Goal: Check status: Check status

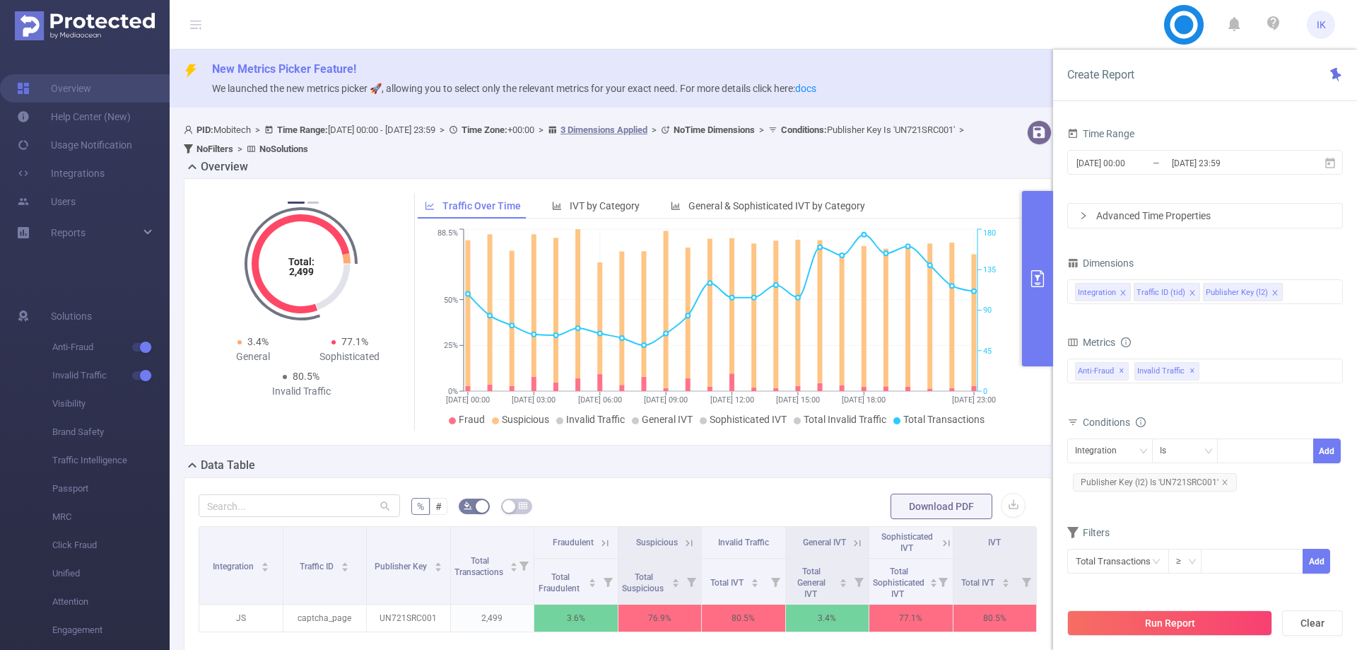
scroll to position [115, 0]
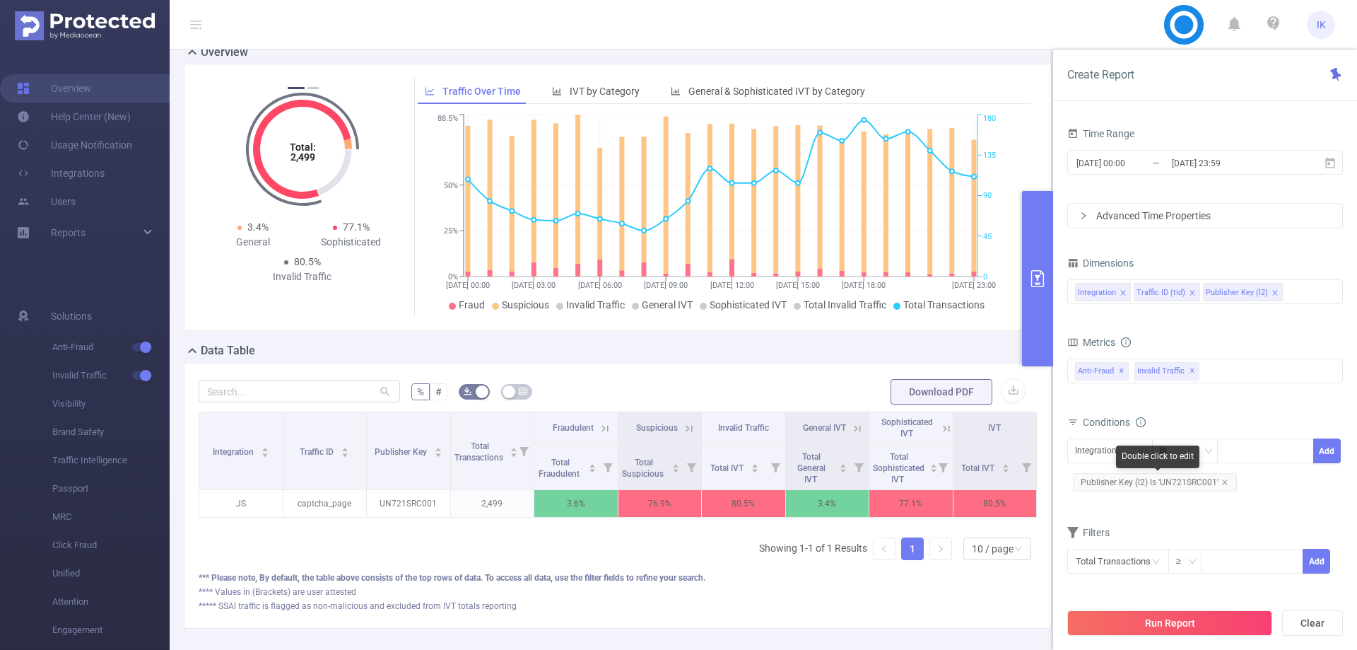
click at [1227, 486] on span "Publisher Key (l2) Is 'UN721SRC001'" at bounding box center [1155, 482] width 164 height 18
click at [1223, 483] on icon "icon: close" at bounding box center [1225, 482] width 7 height 7
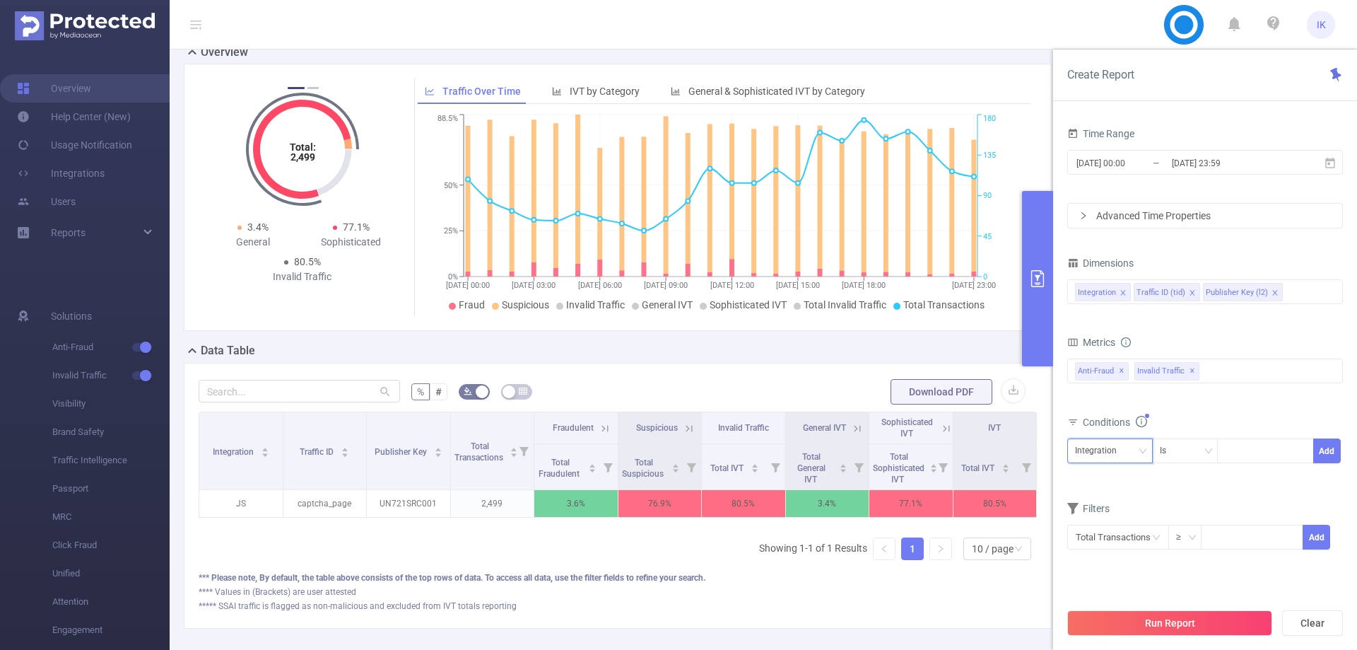
click at [1077, 452] on div "Integration" at bounding box center [1101, 450] width 52 height 23
click at [1100, 521] on li "Publisher Key (l2)" at bounding box center [1114, 525] width 93 height 23
click at [1244, 448] on div at bounding box center [1265, 450] width 81 height 23
paste input "GA312SRC003"
type input "GA312SRC003"
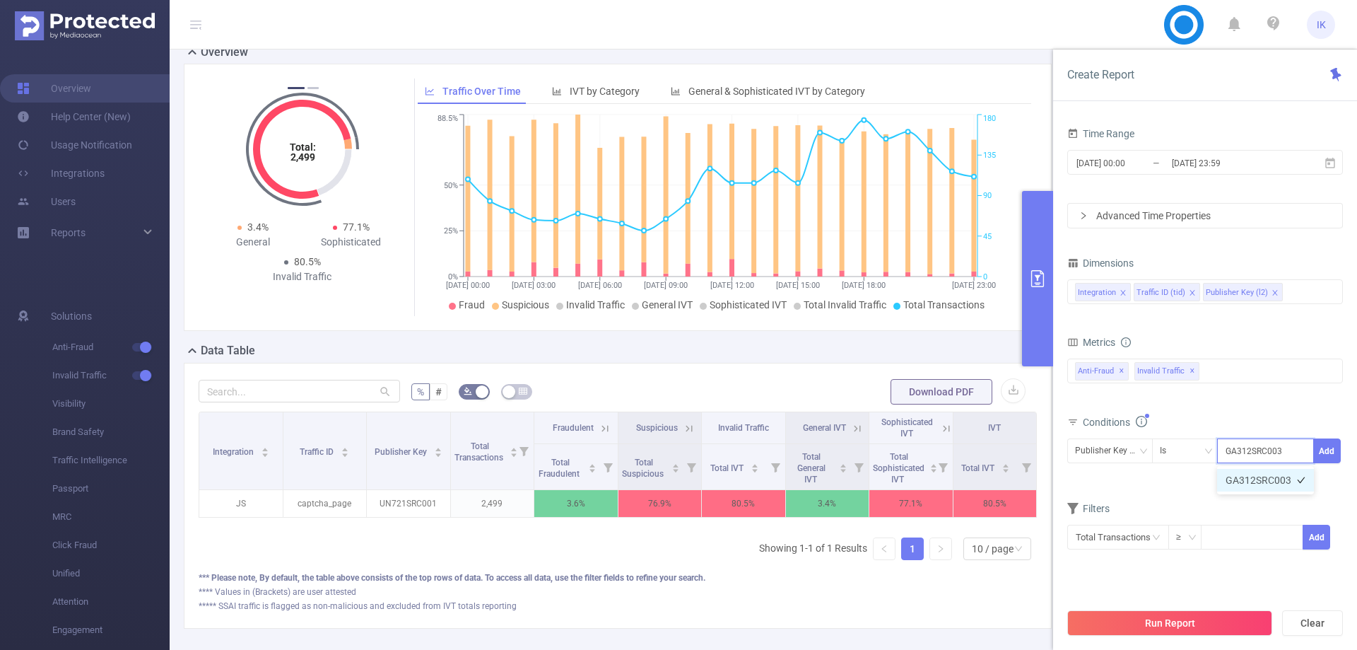
click at [1237, 484] on li "GA312SRC003" at bounding box center [1265, 480] width 97 height 23
click at [1338, 448] on button "Add" at bounding box center [1328, 450] width 28 height 25
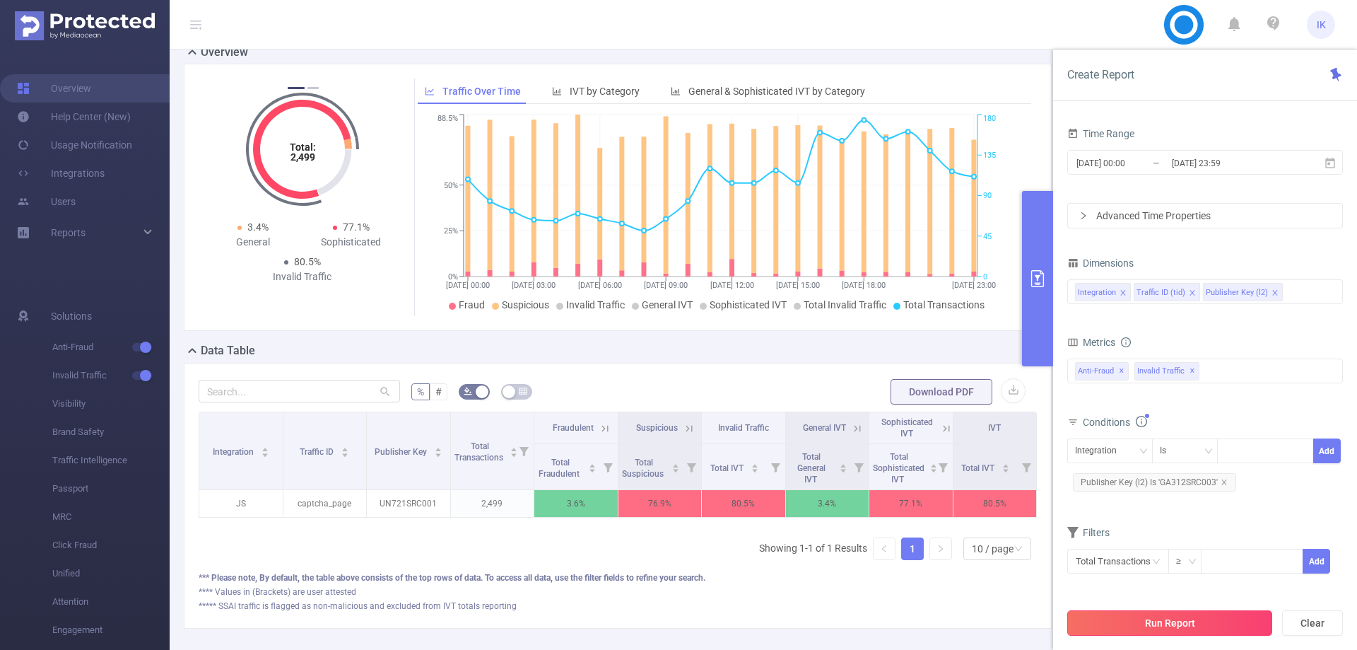
click at [1177, 619] on button "Run Report" at bounding box center [1170, 622] width 205 height 25
